Goal: Task Accomplishment & Management: Complete application form

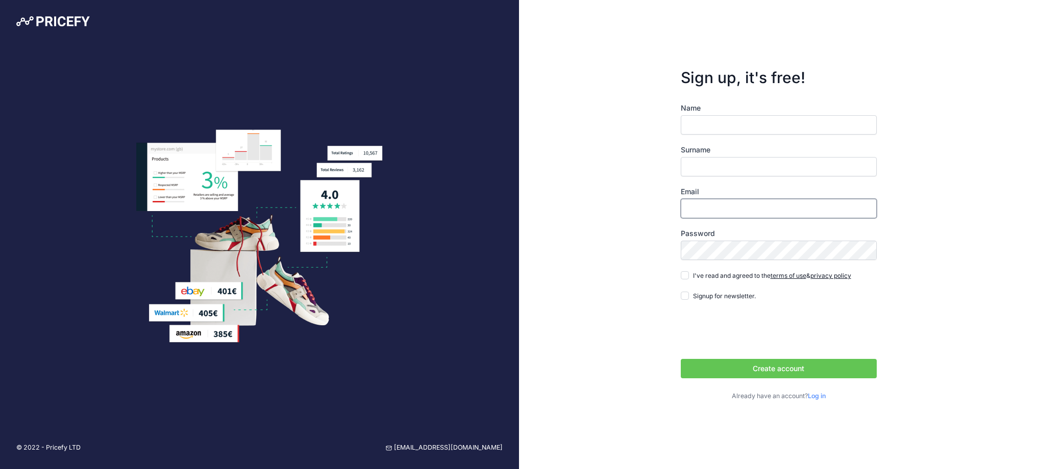
click at [708, 206] on input "Email" at bounding box center [779, 208] width 196 height 19
type input "[EMAIL_ADDRESS][DOMAIN_NAME]"
click at [713, 126] on input "Name" at bounding box center [779, 124] width 196 height 19
type input "L"
type input "G"
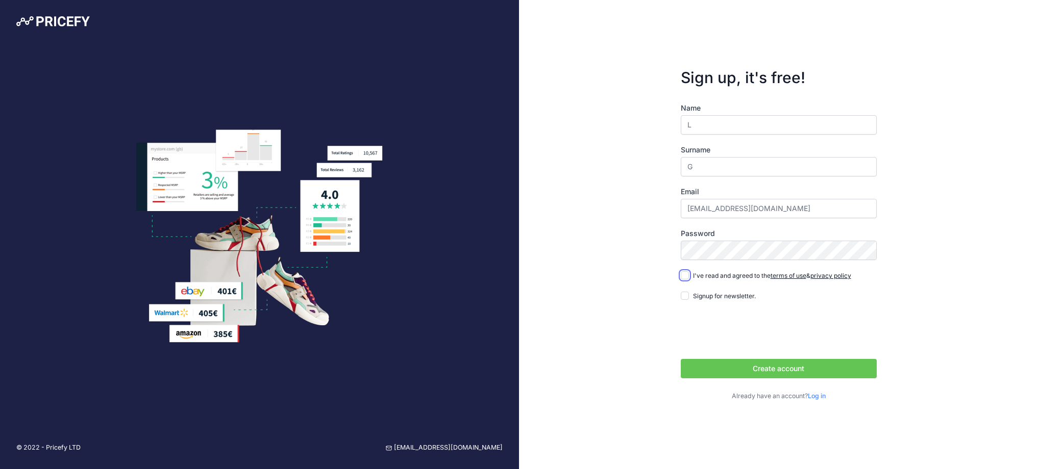
click at [686, 275] on input "I've read and agreed to the terms of use & privacy policy" at bounding box center [685, 275] width 8 height 8
checkbox input "true"
click at [765, 371] on button "Create account" at bounding box center [779, 368] width 196 height 19
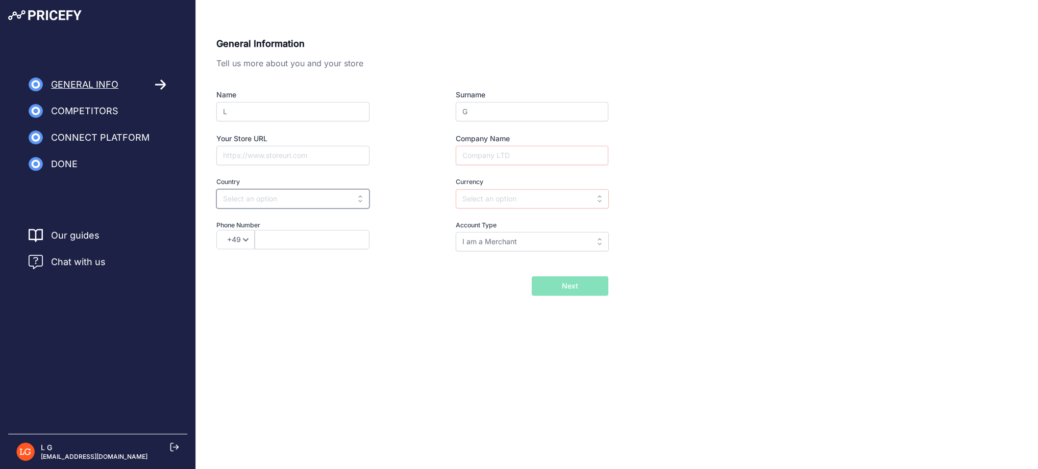
click at [360, 189] on input "text" at bounding box center [292, 198] width 153 height 19
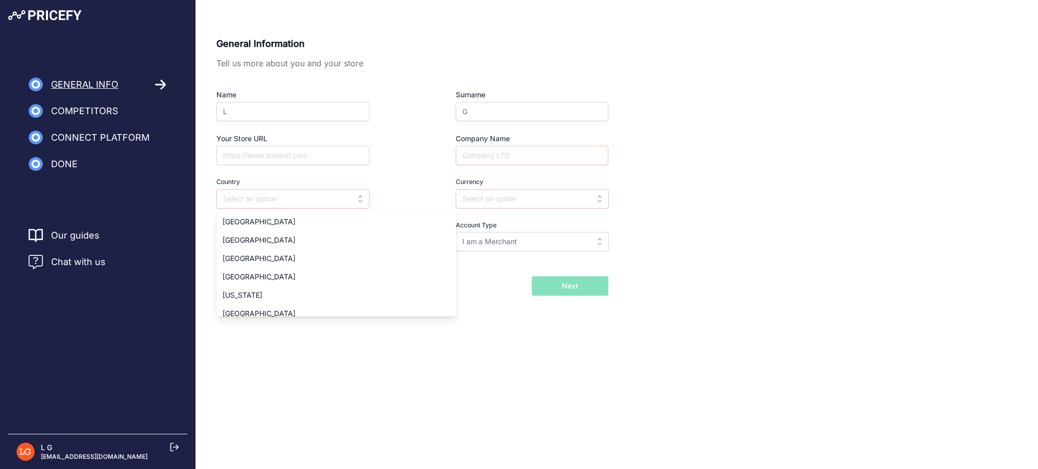
click at [105, 111] on span "Competitors" at bounding box center [84, 111] width 67 height 14
click at [174, 449] on icon at bounding box center [174, 447] width 9 height 9
